Goal: Contribute content: Add original content to the website for others to see

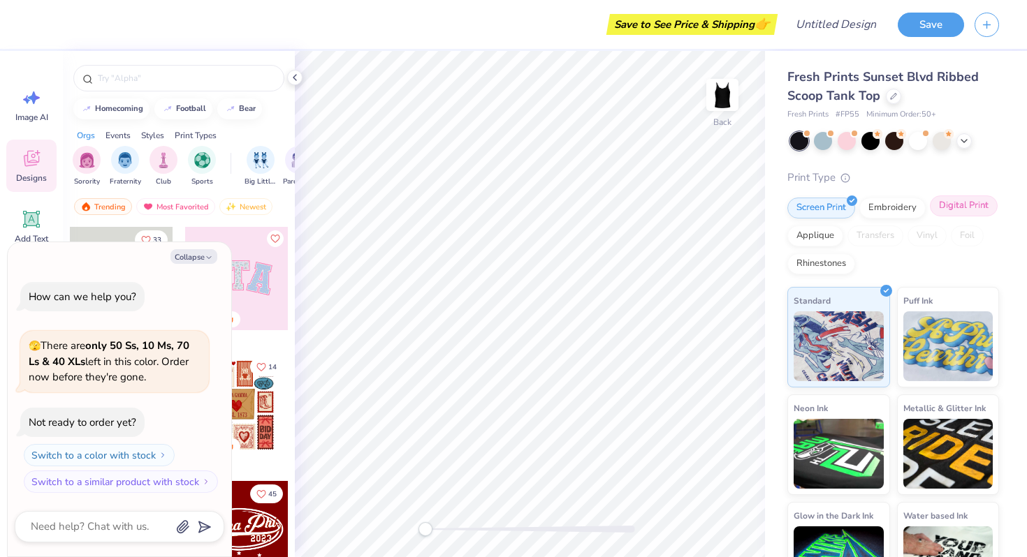
click at [968, 209] on div "Digital Print" at bounding box center [963, 206] width 68 height 21
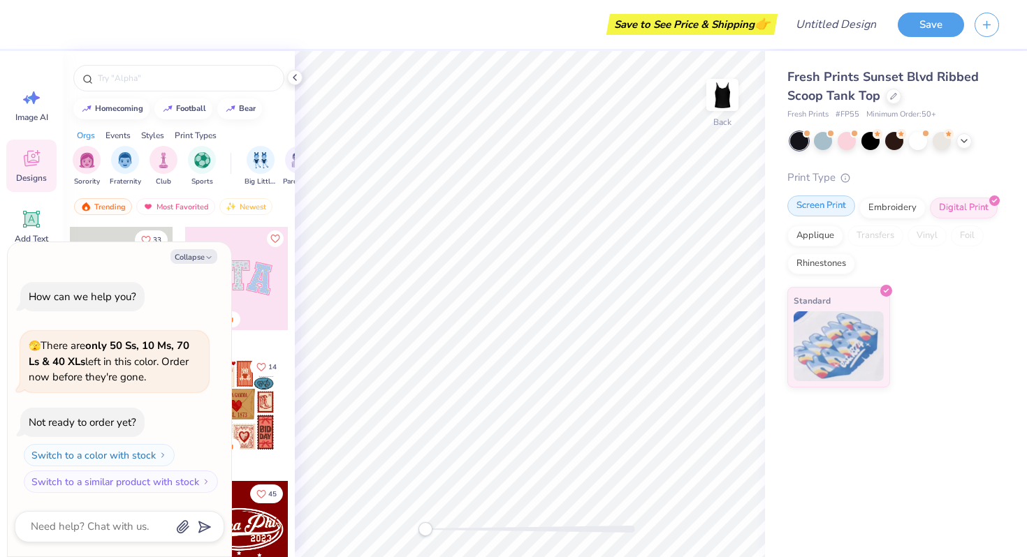
click at [819, 209] on div "Screen Print" at bounding box center [821, 206] width 68 height 21
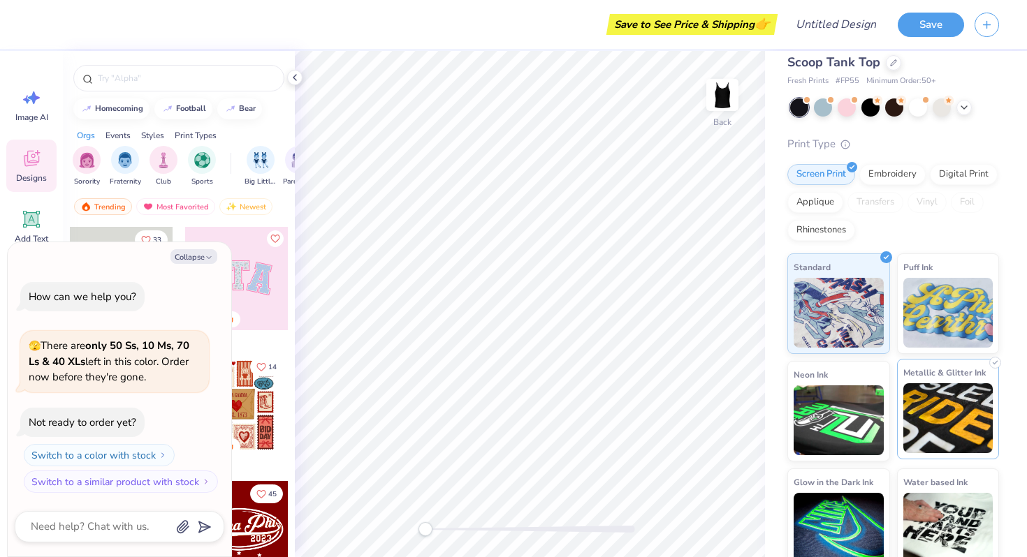
scroll to position [45, 0]
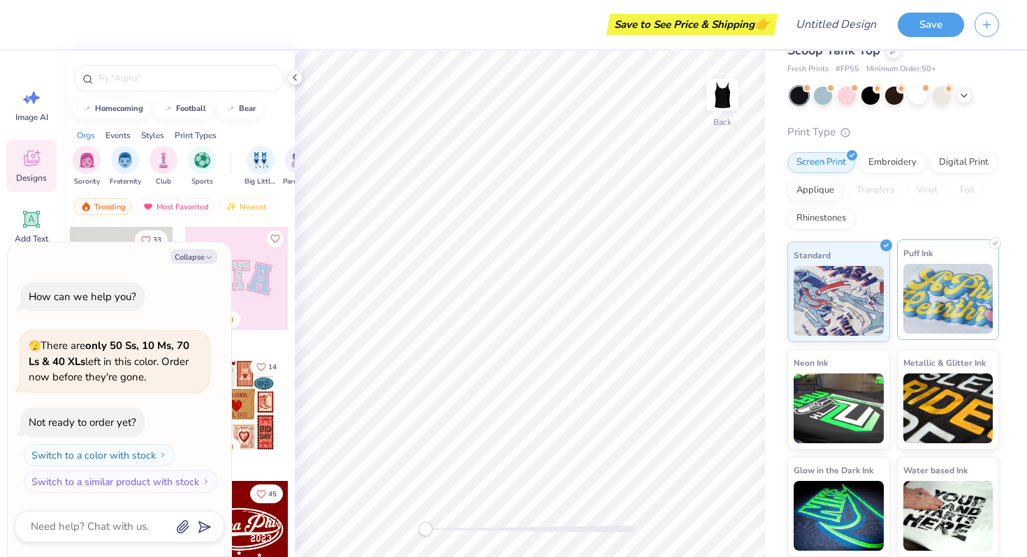
click at [949, 297] on img at bounding box center [948, 299] width 90 height 70
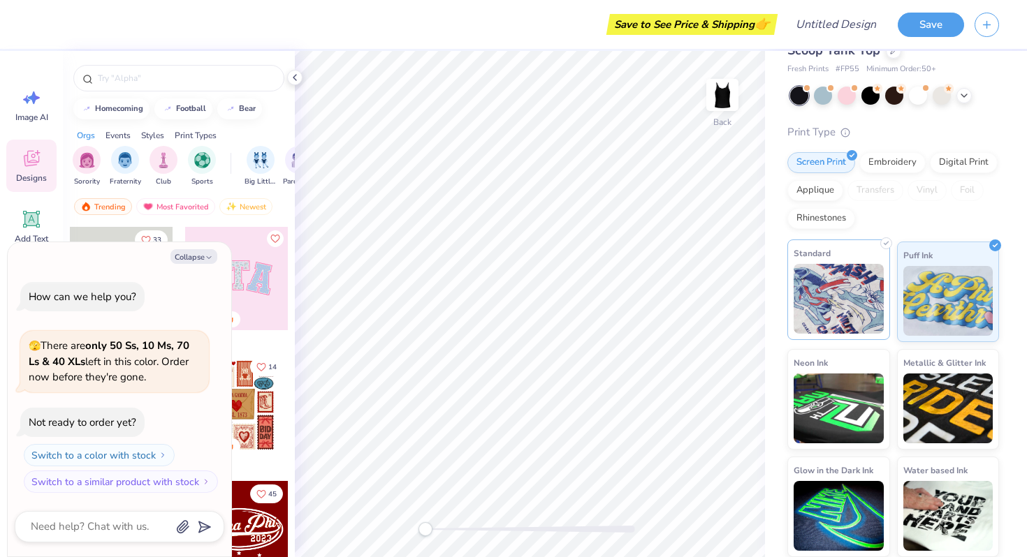
click at [862, 309] on img at bounding box center [838, 299] width 90 height 70
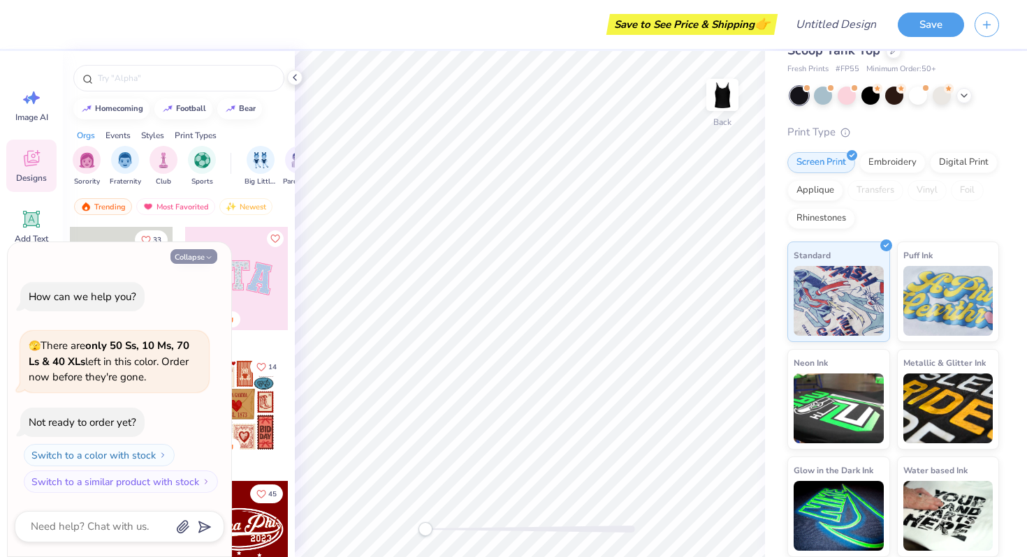
click at [198, 262] on button "Collapse" at bounding box center [193, 256] width 47 height 15
type textarea "x"
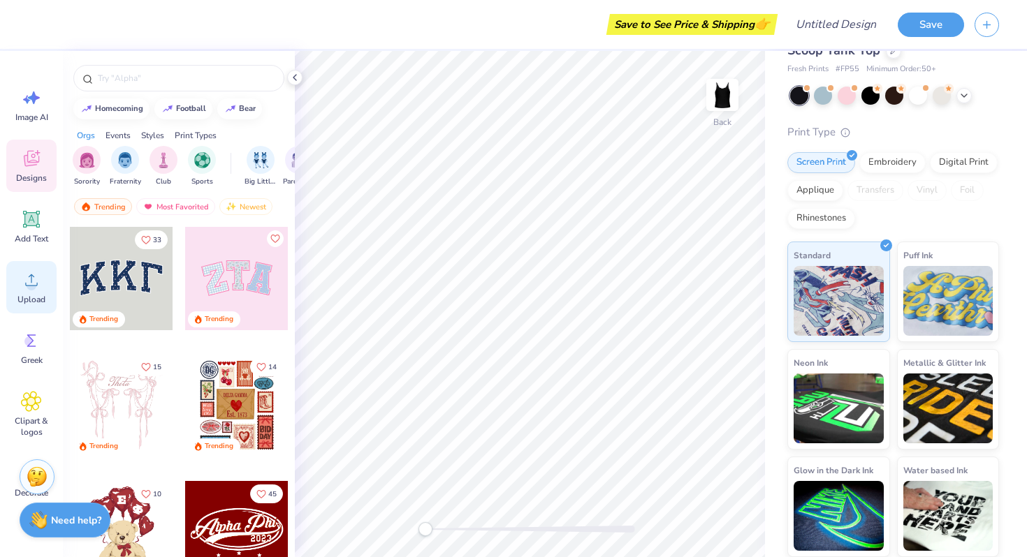
click at [17, 302] on span "Upload" at bounding box center [31, 299] width 28 height 11
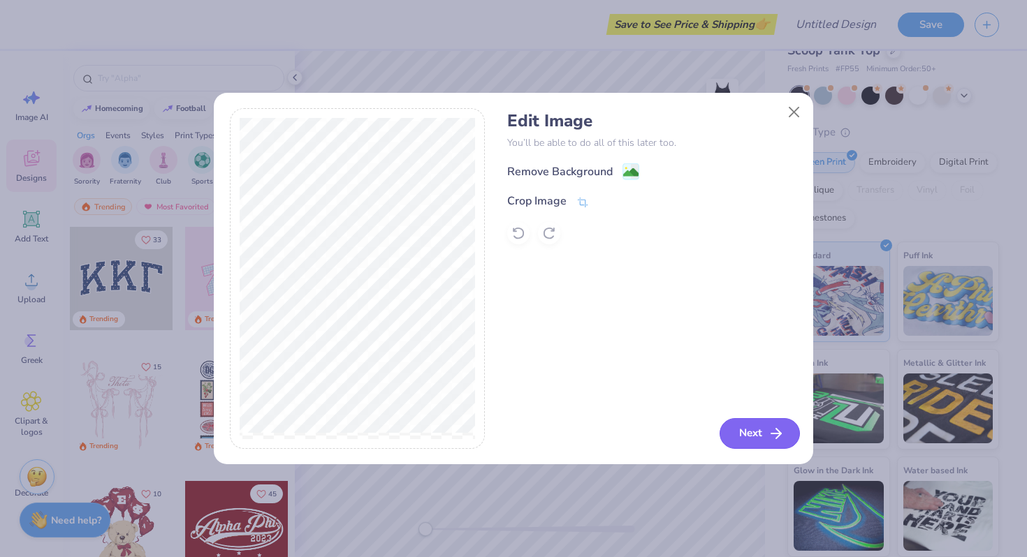
click at [767, 431] on icon "button" at bounding box center [775, 433] width 17 height 17
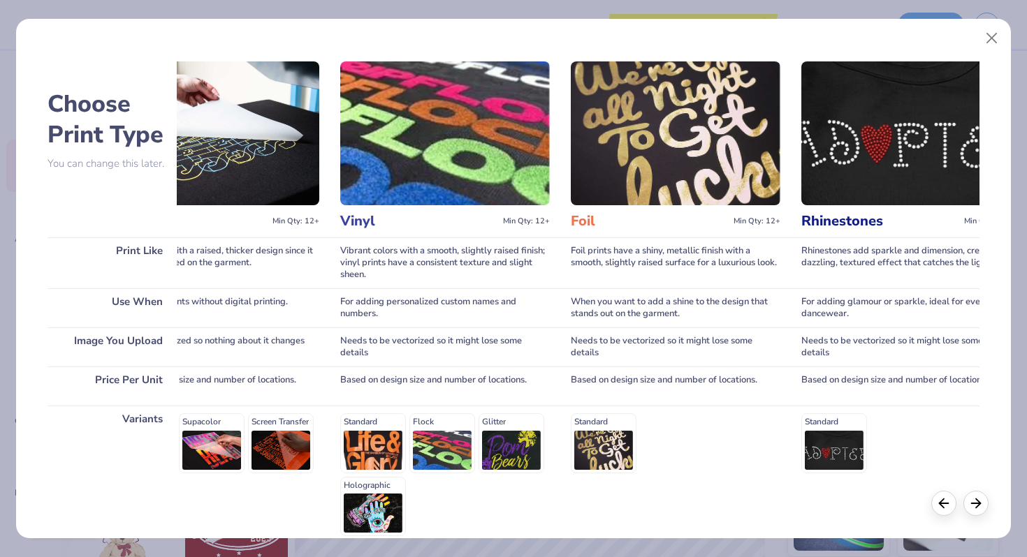
scroll to position [0, 1062]
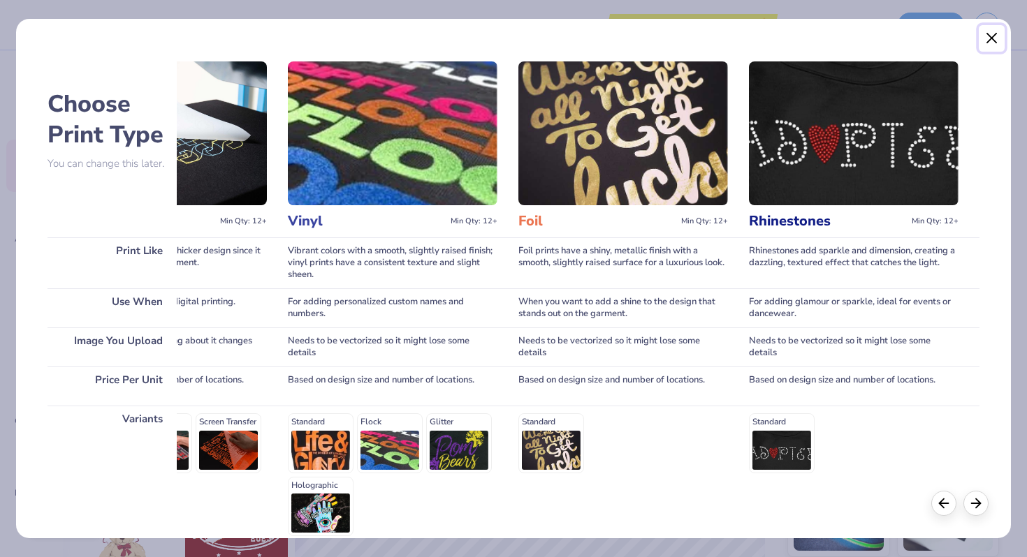
click at [987, 34] on button "Close" at bounding box center [991, 38] width 27 height 27
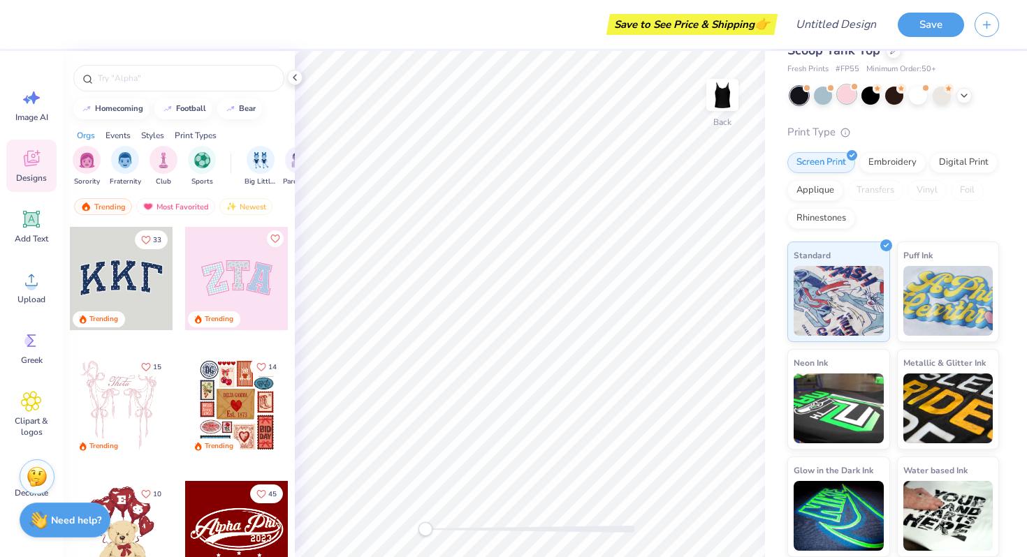
scroll to position [0, 0]
